Goal: Check status: Check status

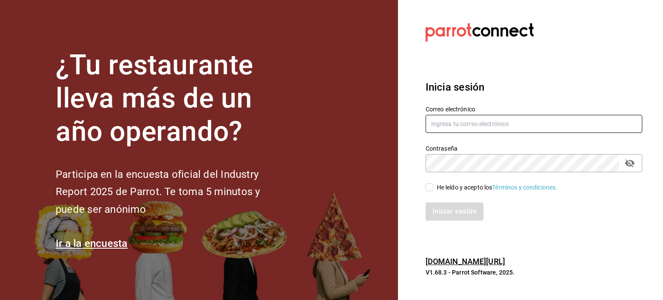
type input "[EMAIL_ADDRESS][DOMAIN_NAME]"
click at [429, 189] on input "He leído y acepto los Términos y condiciones." at bounding box center [430, 187] width 8 height 8
checkbox input "true"
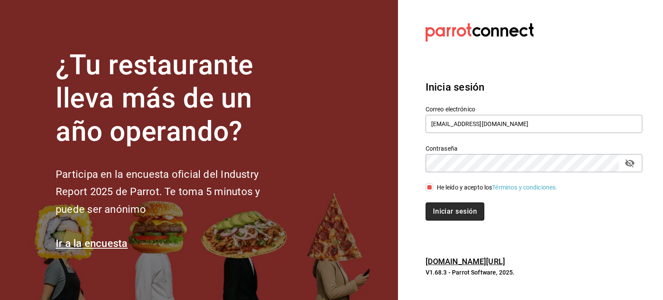
click at [451, 213] on button "Iniciar sesión" at bounding box center [455, 211] width 59 height 18
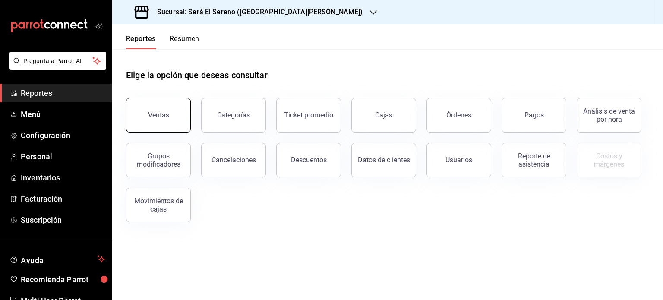
click at [159, 114] on div "Ventas" at bounding box center [158, 115] width 21 height 8
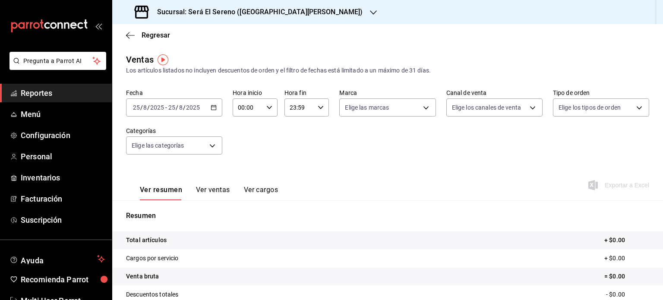
click at [212, 108] on icon "button" at bounding box center [214, 107] width 6 height 6
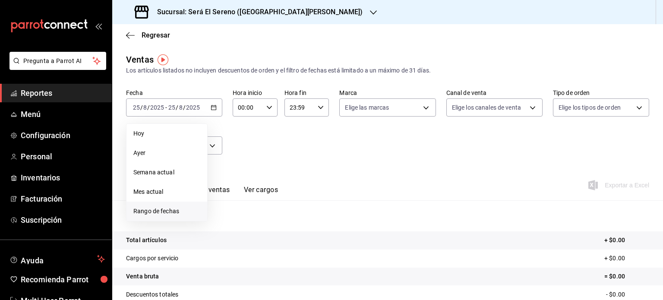
click at [181, 213] on span "Rango de fechas" at bounding box center [166, 211] width 67 height 9
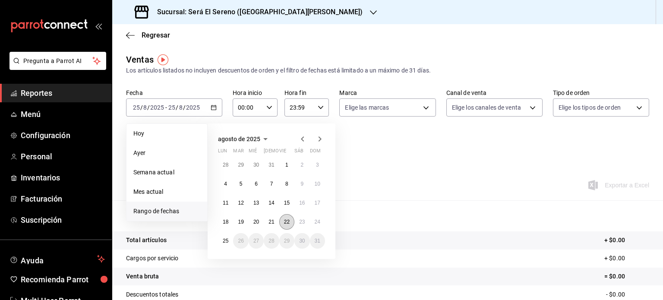
click at [287, 219] on abbr "22" at bounding box center [287, 222] width 6 height 6
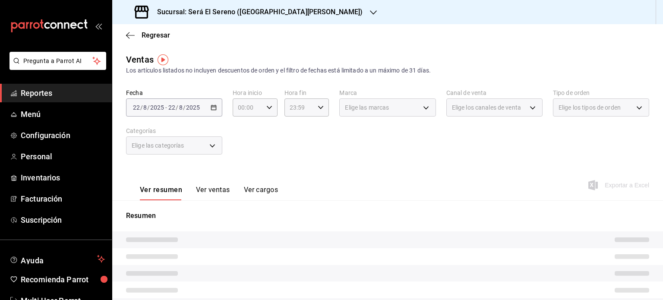
click at [287, 218] on p "Resumen" at bounding box center [387, 216] width 523 height 10
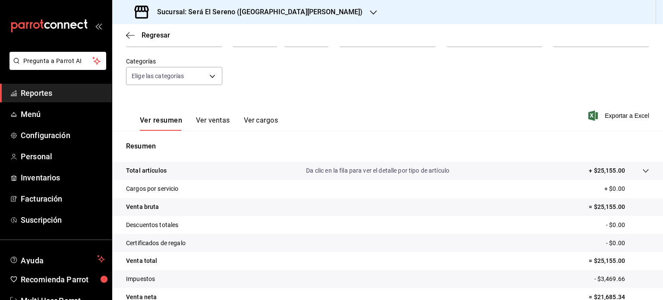
scroll to position [114, 0]
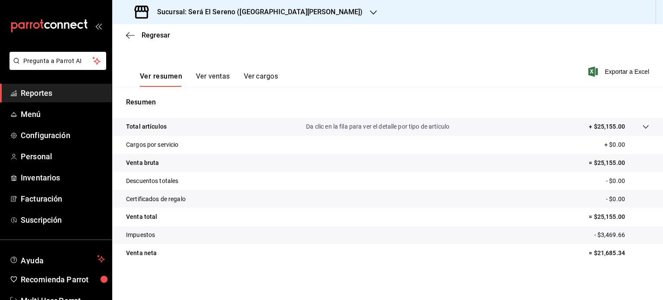
click at [370, 11] on icon "button" at bounding box center [373, 12] width 7 height 7
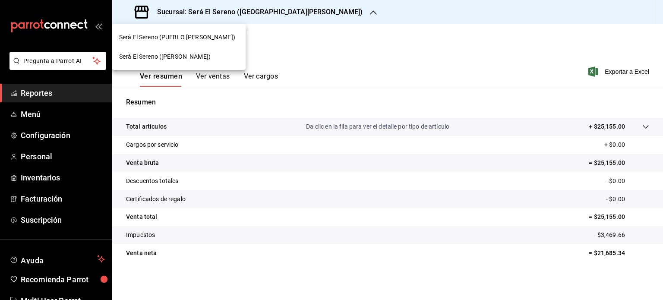
click at [224, 57] on div "Será El Sereno (ARBOLEDA)" at bounding box center [179, 56] width 120 height 9
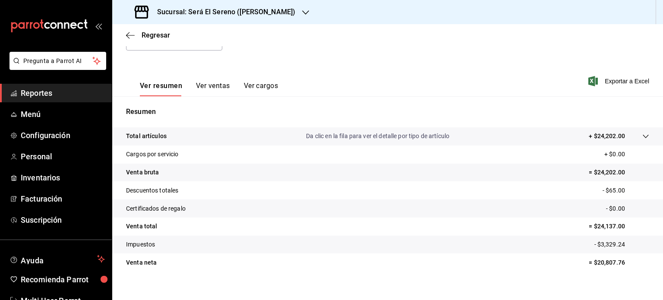
scroll to position [110, 0]
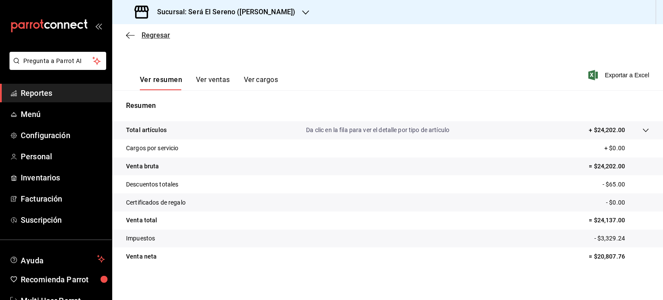
click at [129, 35] on icon "button" at bounding box center [130, 35] width 9 height 0
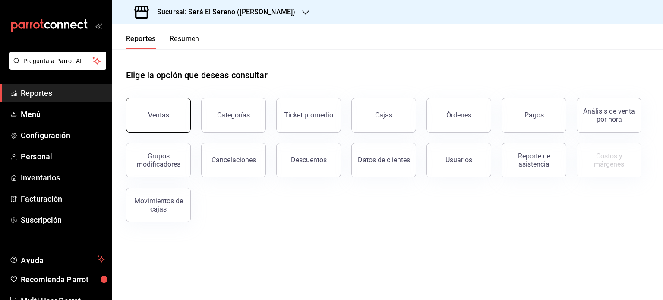
click at [151, 115] on div "Ventas" at bounding box center [158, 115] width 21 height 8
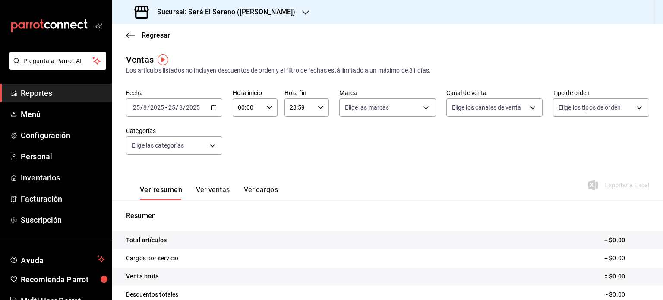
click at [211, 108] on \(Stroke\) "button" at bounding box center [213, 107] width 5 height 5
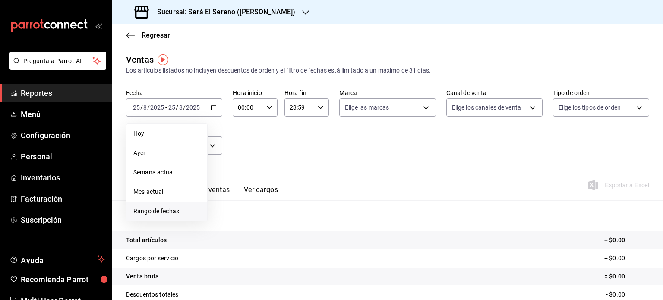
click at [185, 208] on span "Rango de fechas" at bounding box center [166, 211] width 67 height 9
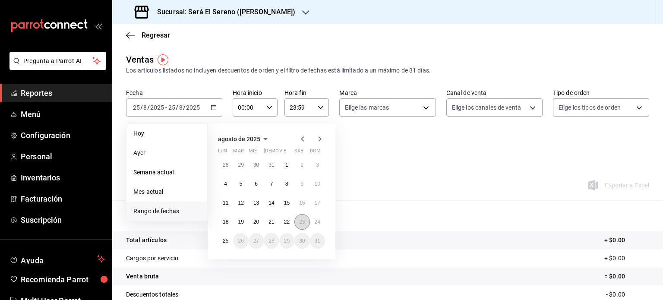
click at [300, 220] on abbr "23" at bounding box center [302, 222] width 6 height 6
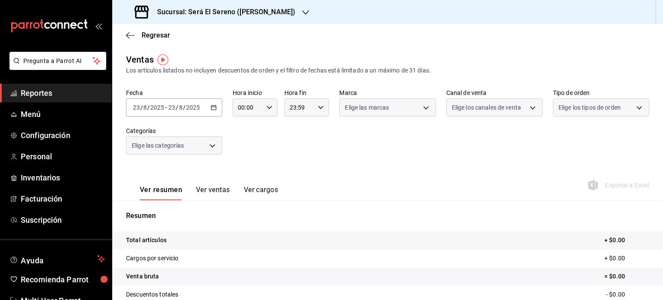
click at [300, 220] on p "Resumen" at bounding box center [387, 216] width 523 height 10
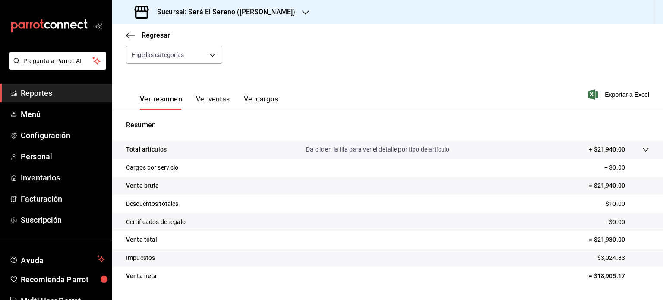
scroll to position [114, 0]
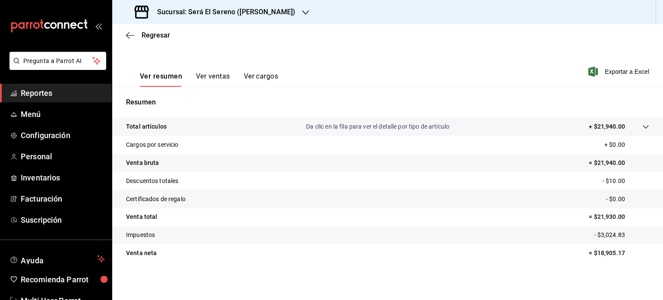
click at [302, 12] on icon "button" at bounding box center [305, 12] width 7 height 7
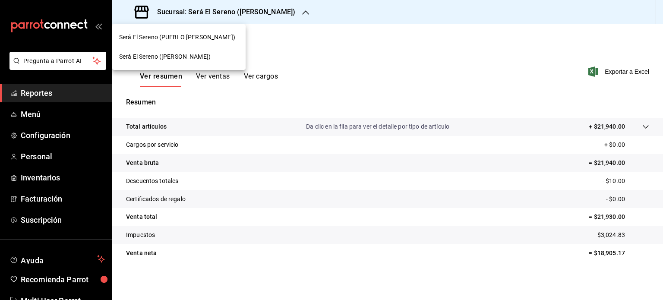
click at [231, 35] on div "Será El Sereno (PUEBLO SERENA)" at bounding box center [179, 37] width 120 height 9
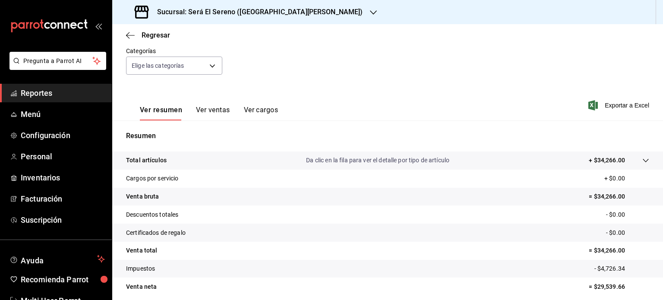
scroll to position [90, 0]
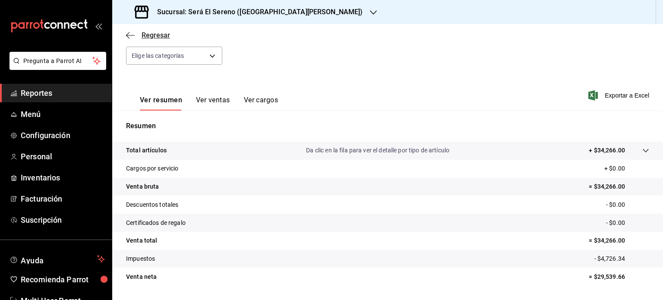
click at [131, 34] on icon "button" at bounding box center [130, 36] width 9 height 8
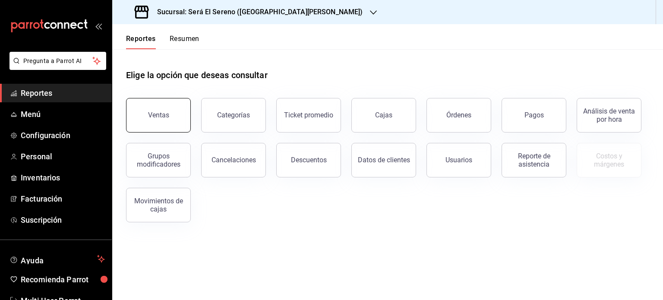
click at [154, 114] on div "Ventas" at bounding box center [158, 115] width 21 height 8
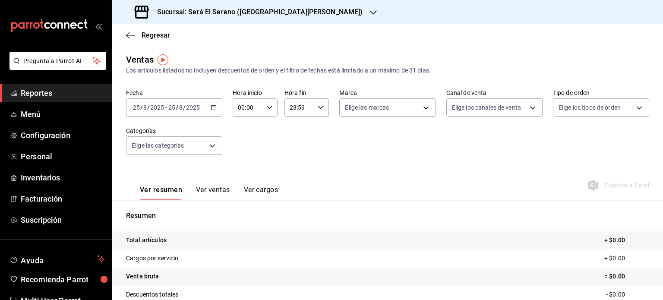
click at [212, 107] on icon "button" at bounding box center [214, 107] width 6 height 6
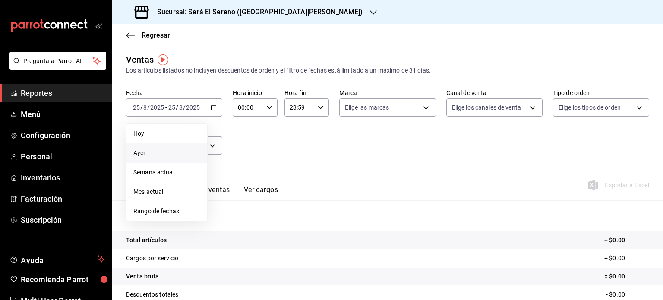
click at [177, 148] on span "Ayer" at bounding box center [166, 152] width 67 height 9
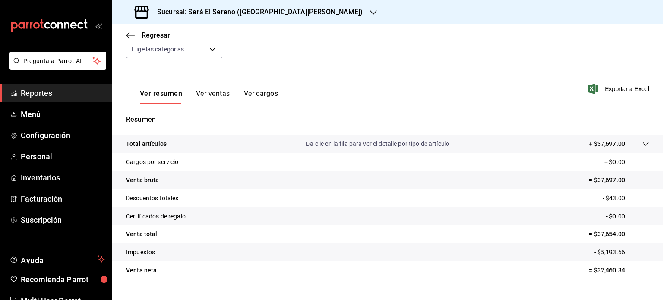
scroll to position [114, 0]
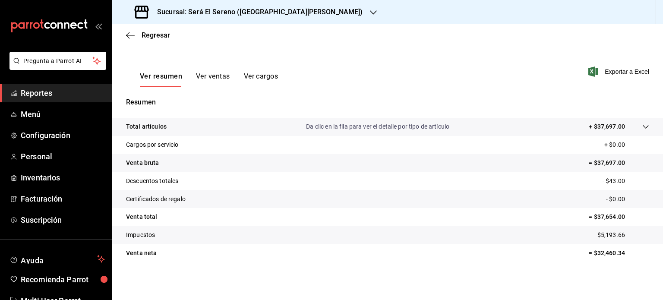
click at [370, 13] on icon "button" at bounding box center [373, 12] width 7 height 7
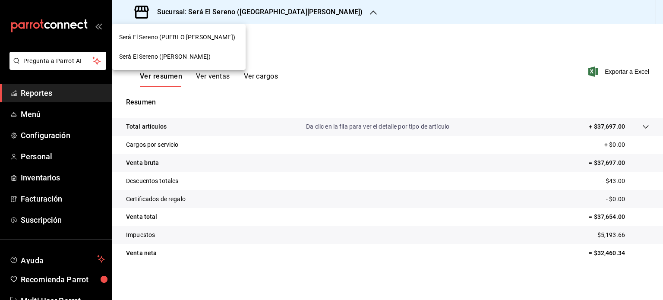
click at [211, 54] on div "Será El Sereno (ARBOLEDA)" at bounding box center [179, 56] width 120 height 9
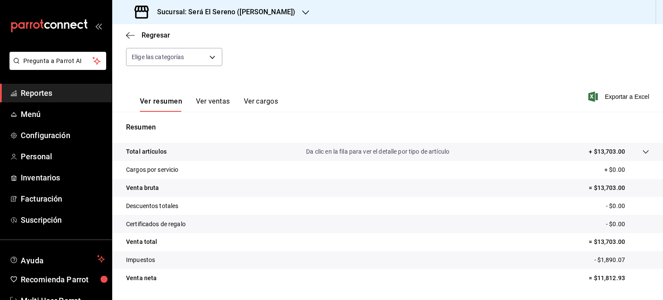
scroll to position [93, 0]
